Goal: Task Accomplishment & Management: Manage account settings

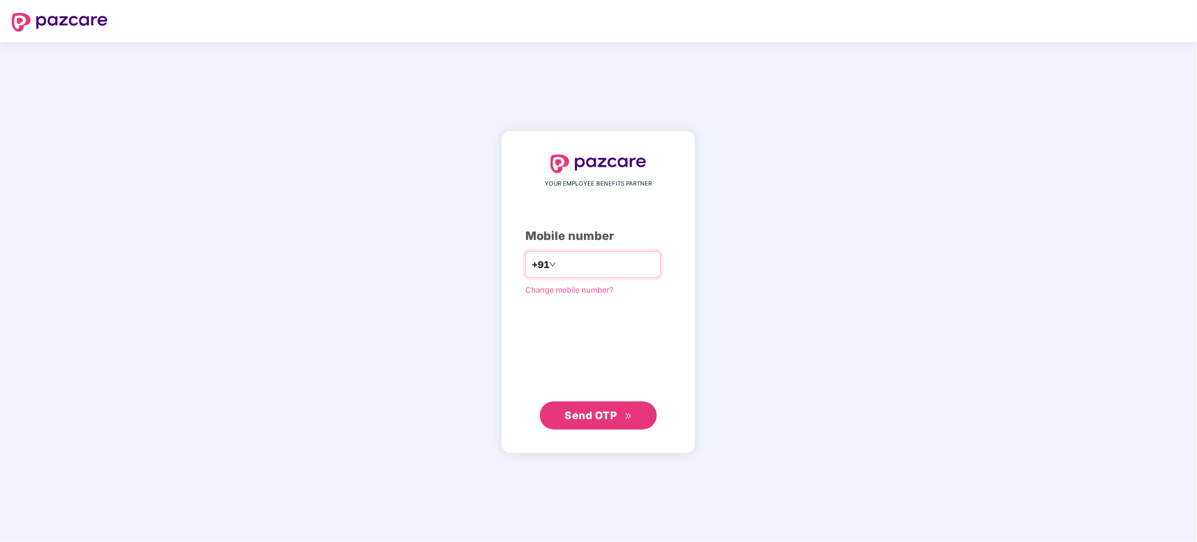
drag, startPoint x: 0, startPoint y: 0, endPoint x: 573, endPoint y: 264, distance: 630.7
click at [573, 264] on input "number" at bounding box center [607, 264] width 96 height 19
type input "**********"
click at [605, 408] on span "Send OTP" at bounding box center [598, 415] width 67 height 16
